Goal: Check status: Check status

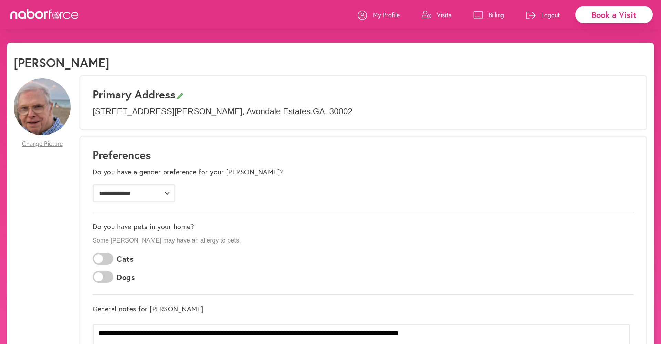
scroll to position [1, 0]
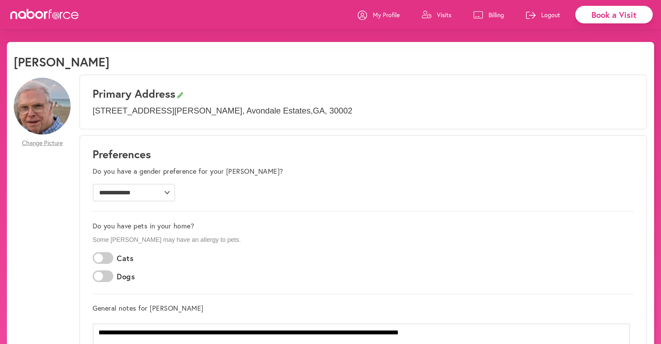
click at [496, 14] on p "Billing" at bounding box center [495, 15] width 15 height 8
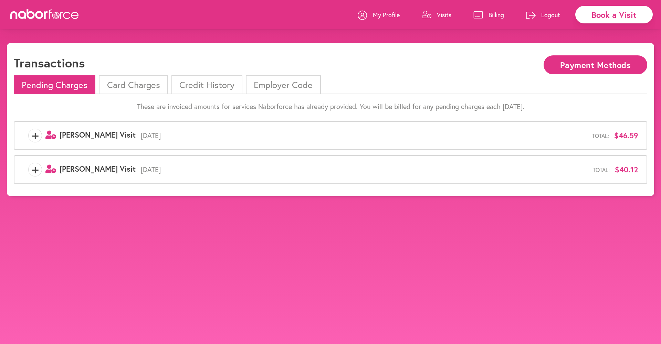
click at [140, 84] on li "Card Charges" at bounding box center [133, 84] width 69 height 19
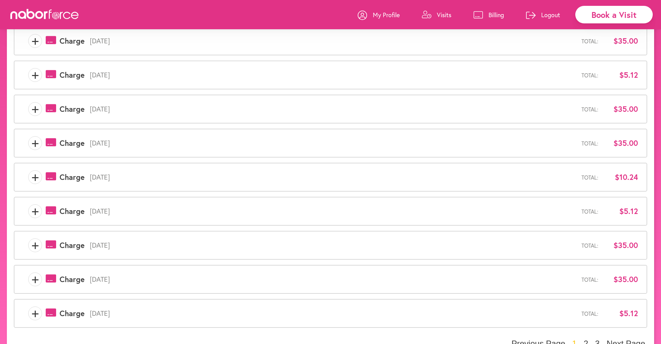
scroll to position [123, 0]
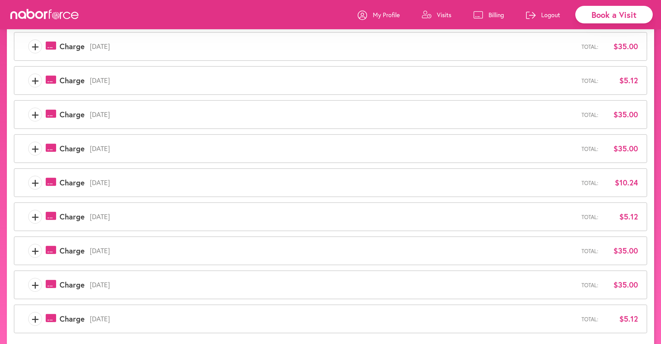
click at [31, 183] on span "+" at bounding box center [35, 183] width 13 height 14
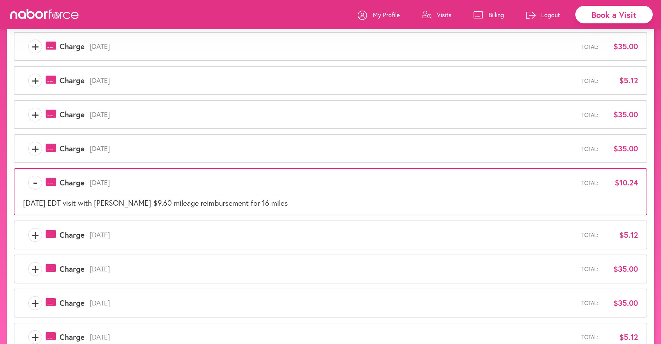
click at [33, 81] on span "+" at bounding box center [35, 81] width 13 height 14
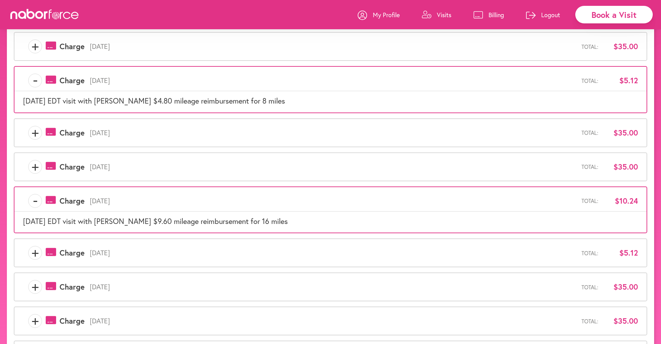
click at [34, 201] on span "-" at bounding box center [35, 201] width 13 height 14
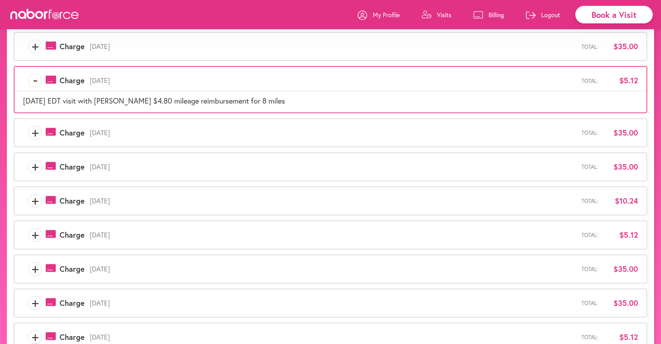
click at [34, 79] on span "-" at bounding box center [35, 81] width 13 height 14
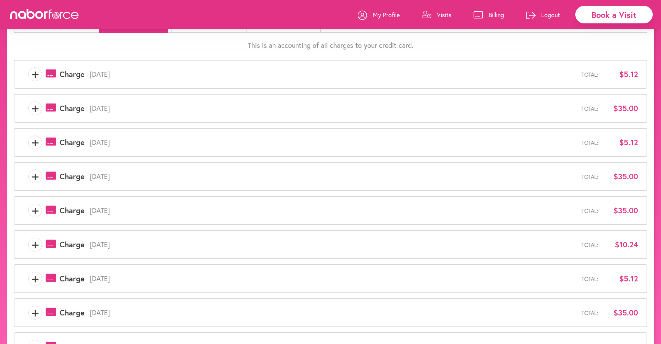
scroll to position [61, 0]
click at [34, 76] on span "+" at bounding box center [35, 75] width 13 height 14
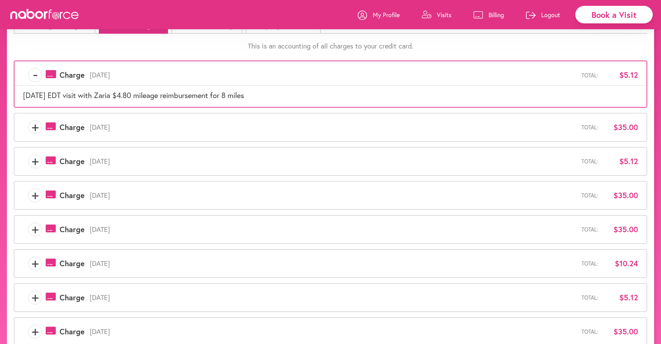
click at [34, 76] on span "-" at bounding box center [35, 75] width 13 height 14
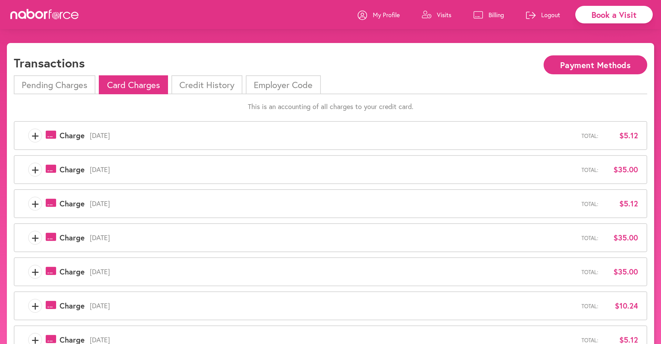
scroll to position [0, 0]
click at [56, 81] on li "Pending Charges" at bounding box center [55, 84] width 82 height 19
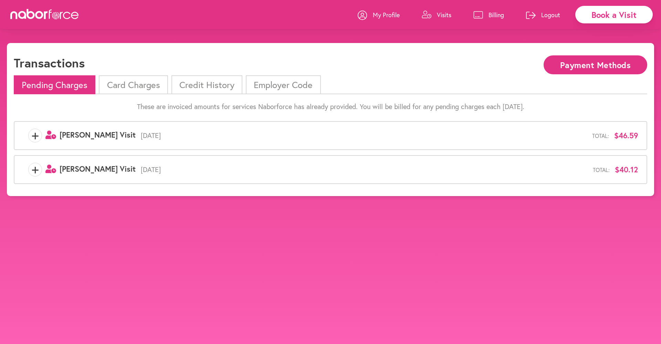
click at [35, 135] on span "+" at bounding box center [35, 136] width 13 height 14
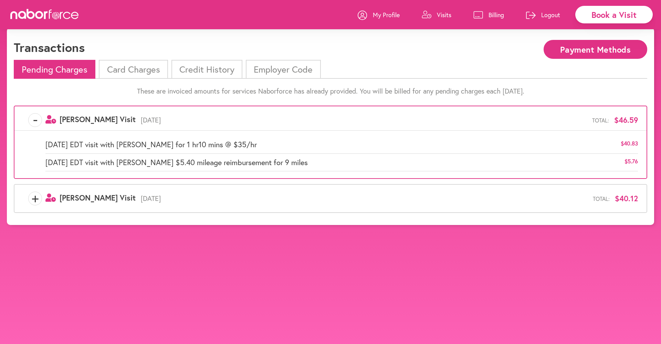
scroll to position [20, 0]
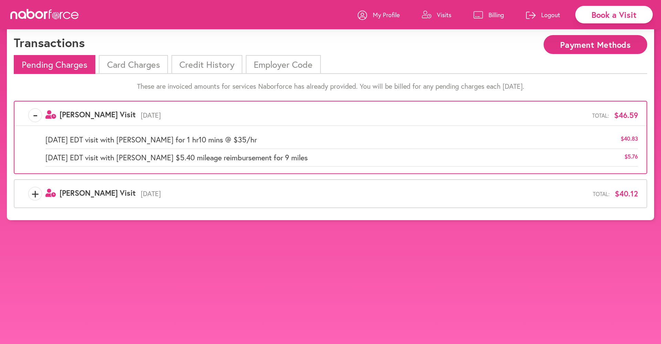
click at [33, 194] on span "+" at bounding box center [35, 194] width 13 height 14
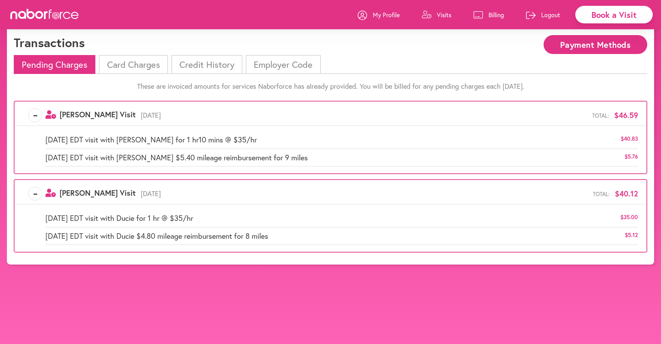
click at [35, 193] on span "-" at bounding box center [35, 194] width 13 height 14
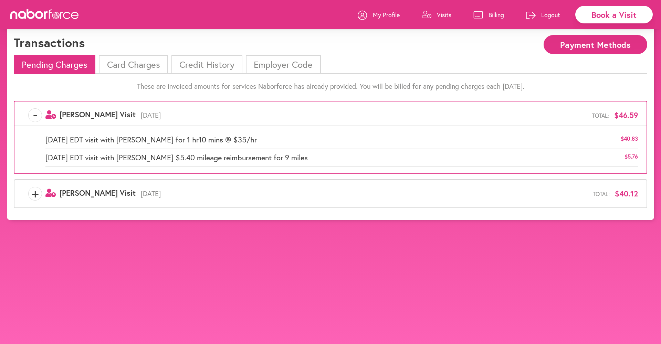
click at [36, 116] on span "-" at bounding box center [35, 115] width 13 height 14
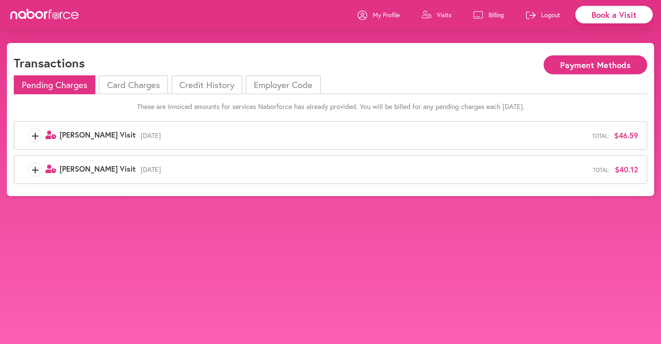
scroll to position [0, 0]
click at [158, 85] on li "Card Charges" at bounding box center [133, 84] width 69 height 19
